Goal: Browse casually: Explore the website without a specific task or goal

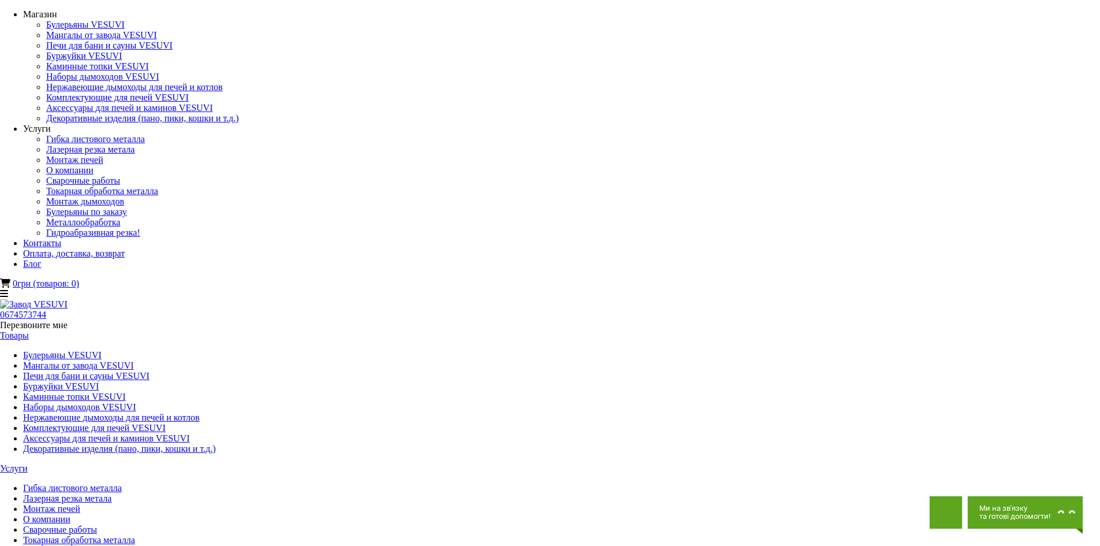
click at [68, 299] on img at bounding box center [34, 304] width 68 height 10
